Goal: Communication & Community: Answer question/provide support

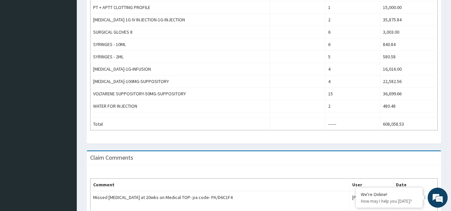
scroll to position [579, 0]
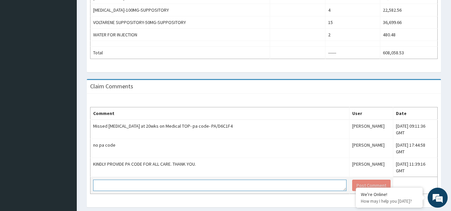
click at [222, 180] on textarea at bounding box center [219, 185] width 253 height 11
type textarea "Note that this approval was given for admission"
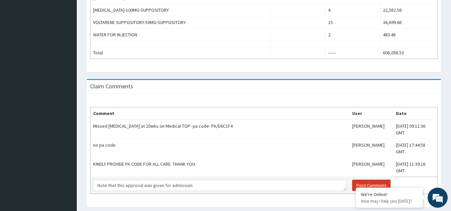
click at [352, 180] on button "Post Comment" at bounding box center [371, 185] width 38 height 11
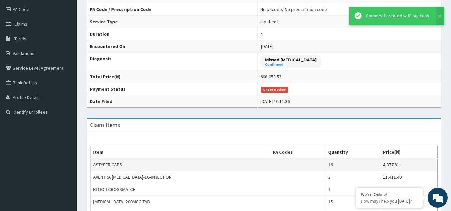
scroll to position [212, 0]
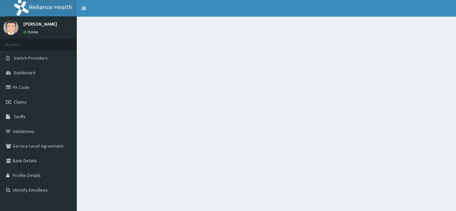
click at [232, 142] on div at bounding box center [266, 122] width 379 height 211
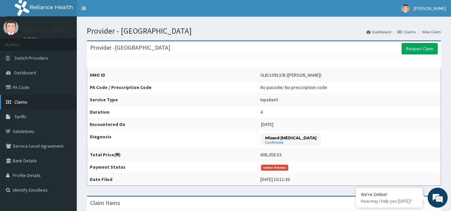
click at [14, 103] on link "Claims" at bounding box center [38, 102] width 77 height 15
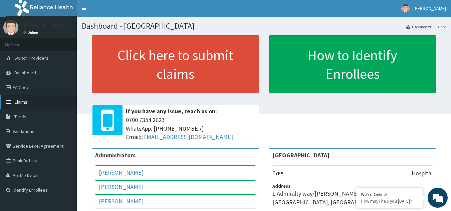
click at [24, 99] on span "Claims" at bounding box center [20, 102] width 13 height 6
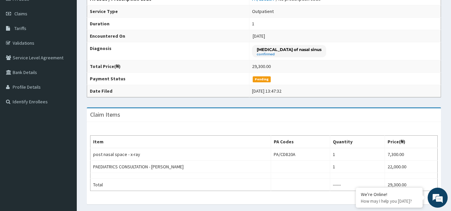
scroll to position [100, 0]
